Goal: Find specific page/section

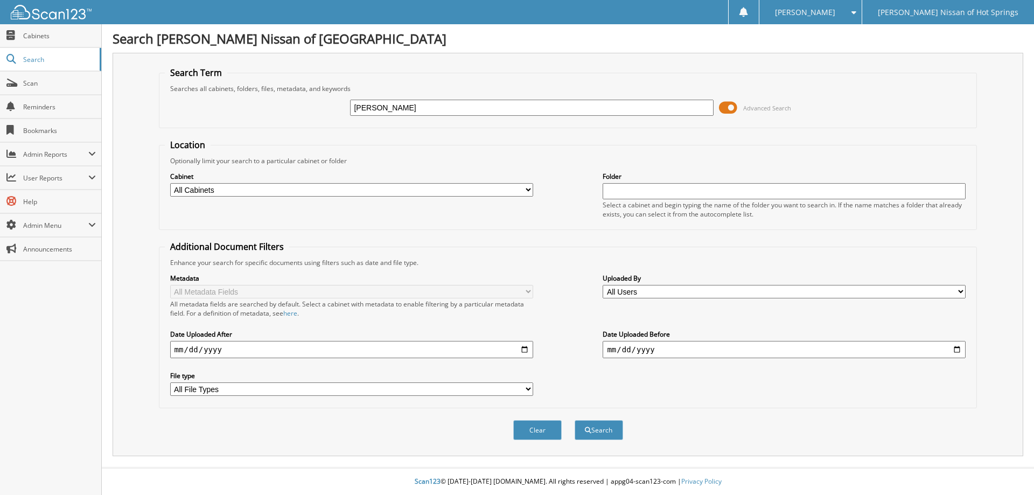
type input "[PERSON_NAME]"
click at [574, 420] on button "Search" at bounding box center [598, 430] width 48 height 20
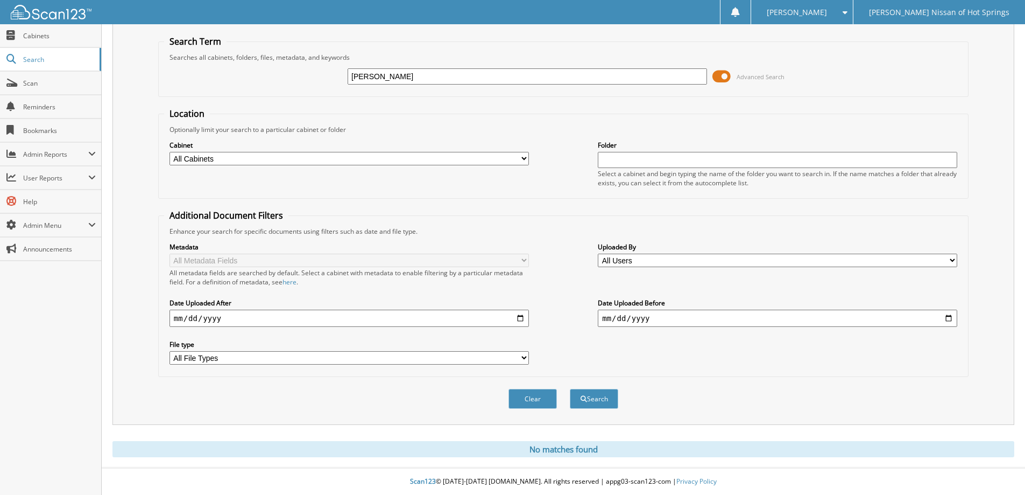
scroll to position [32, 0]
click at [45, 36] on span "Cabinets" at bounding box center [59, 35] width 73 height 9
